Goal: Learn about a topic

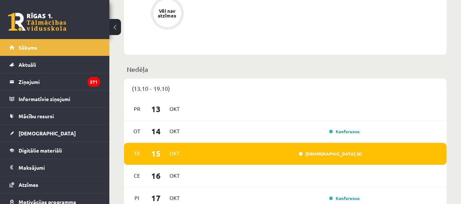
scroll to position [403, 0]
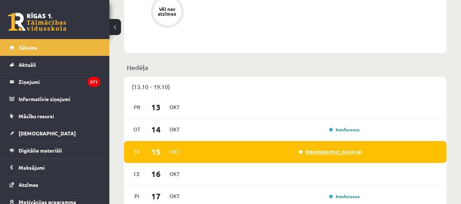
click at [338, 154] on link "Ieskaite (6)" at bounding box center [330, 152] width 63 height 6
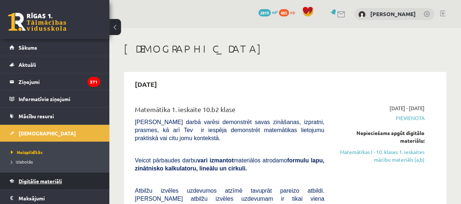
click at [28, 185] on link "Digitālie materiāli" at bounding box center [54, 180] width 91 height 17
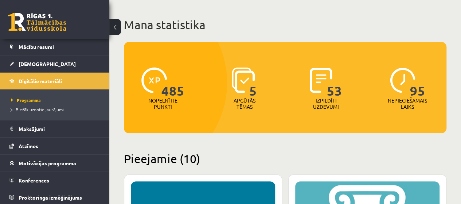
scroll to position [36, 0]
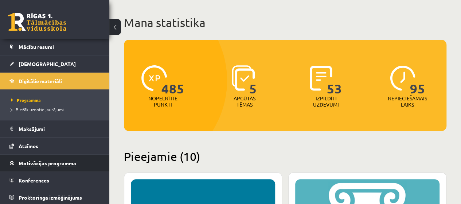
click at [45, 167] on link "Motivācijas programma" at bounding box center [54, 163] width 91 height 17
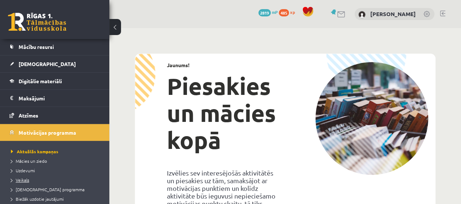
click at [39, 177] on link "Veikals" at bounding box center [56, 179] width 91 height 7
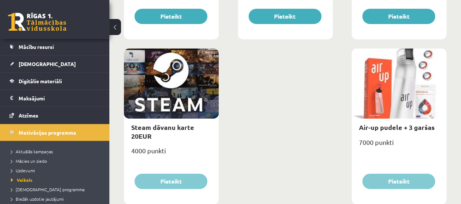
scroll to position [1246, 0]
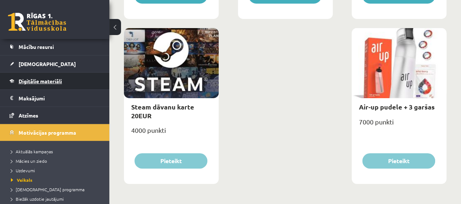
click at [42, 78] on span "Digitālie materiāli" at bounding box center [40, 81] width 43 height 7
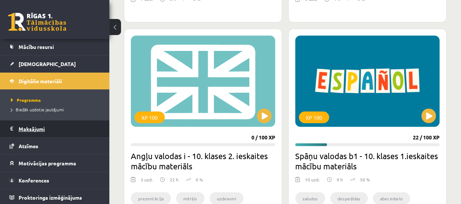
scroll to position [630, 0]
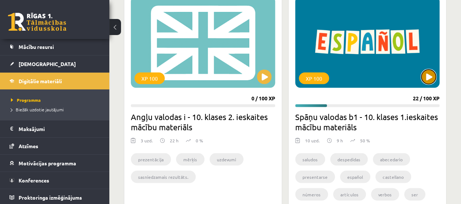
click at [432, 77] on button at bounding box center [429, 76] width 15 height 15
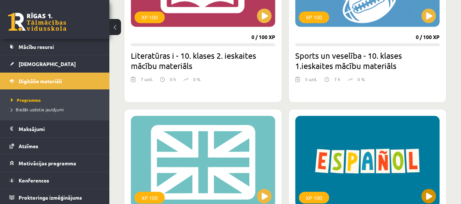
scroll to position [516, 0]
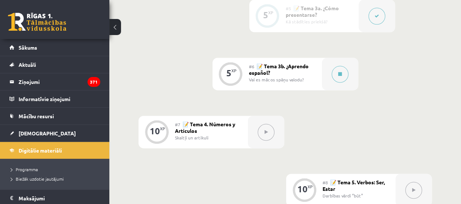
scroll to position [486, 0]
